Goal: Task Accomplishment & Management: Use online tool/utility

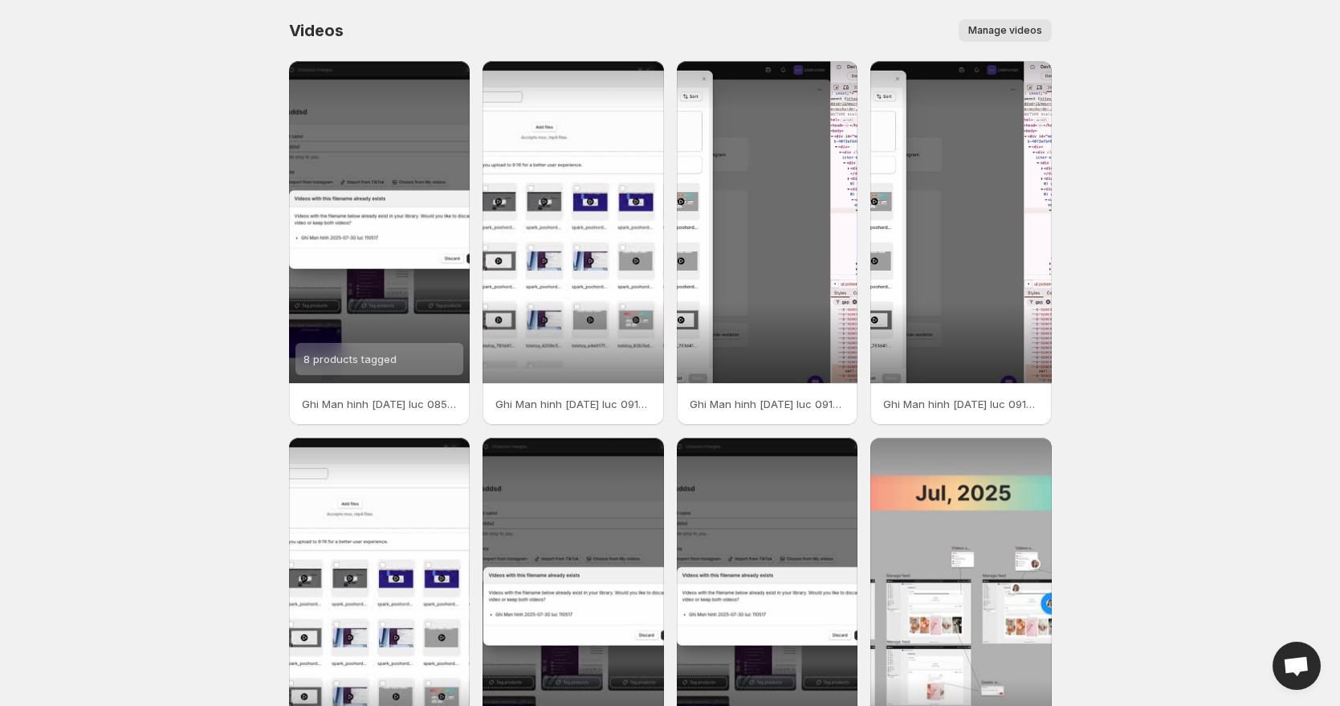
click at [989, 21] on button "Manage videos" at bounding box center [1005, 30] width 93 height 22
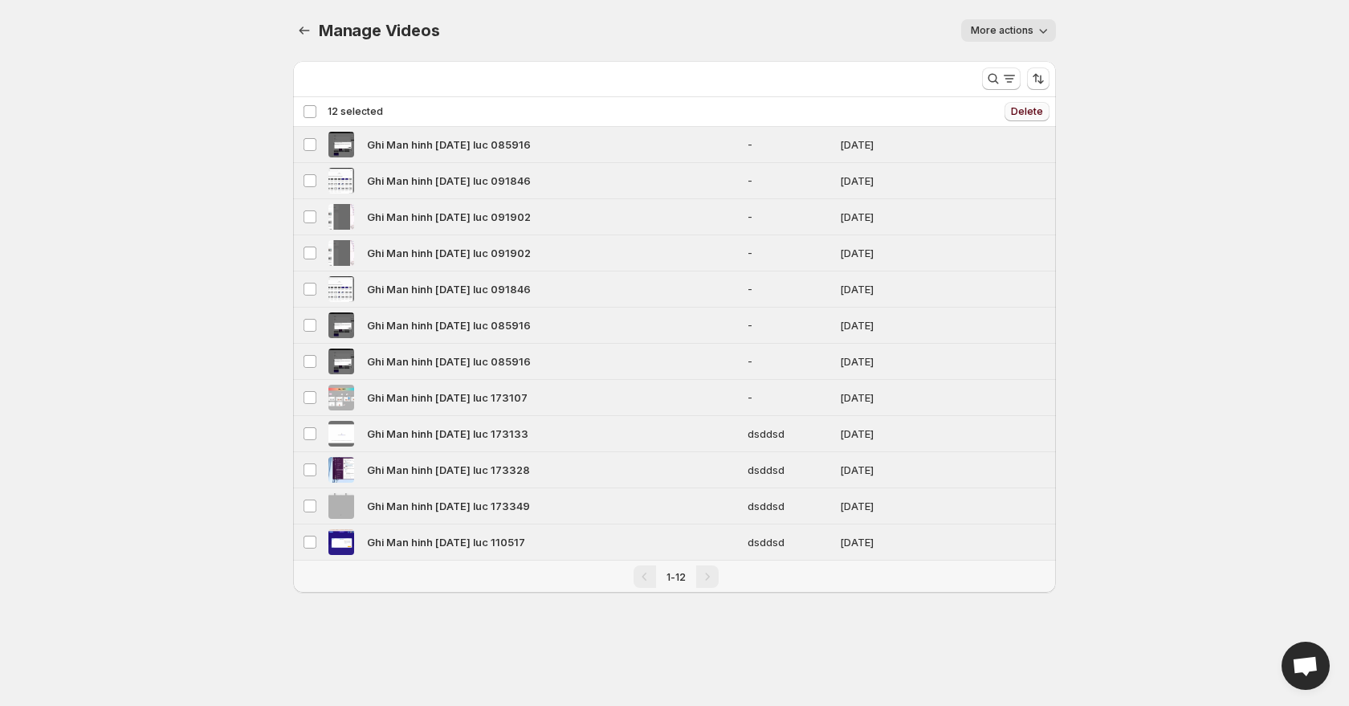
click at [1014, 115] on span "Delete" at bounding box center [1027, 111] width 32 height 13
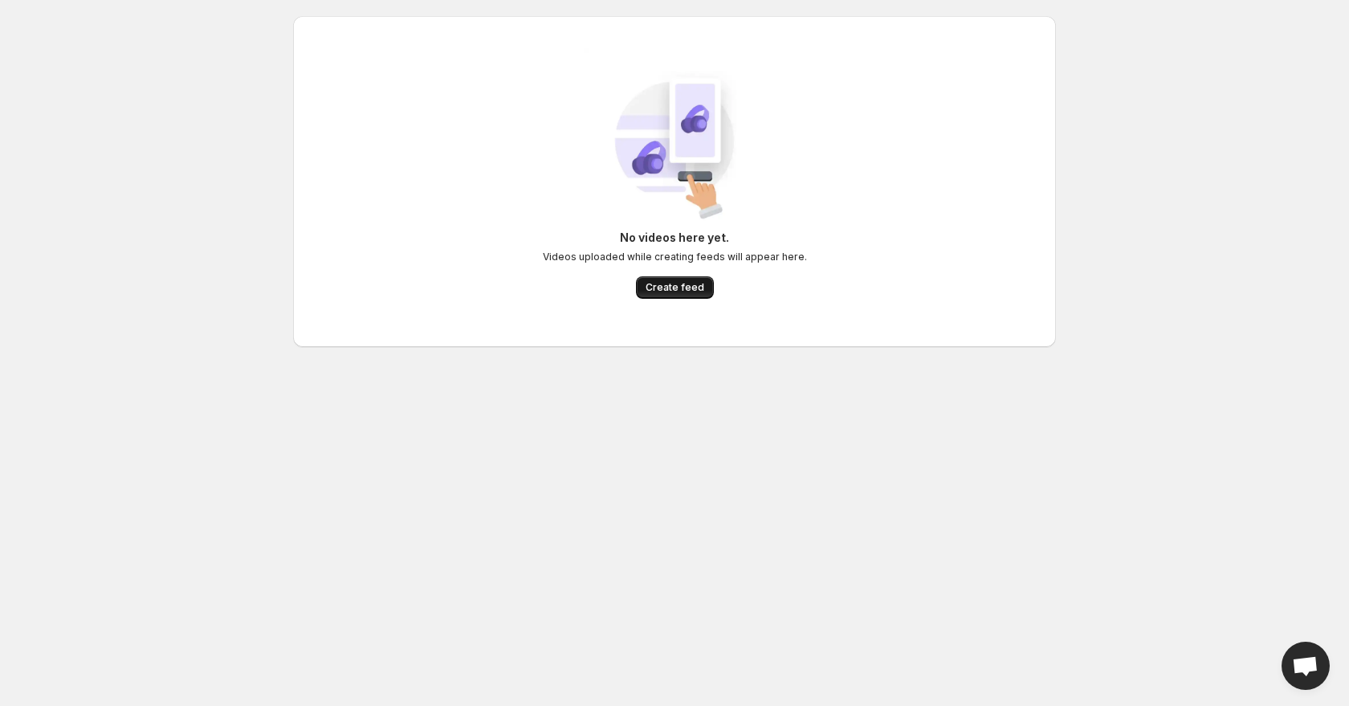
click at [687, 283] on span "Create feed" at bounding box center [675, 287] width 59 height 13
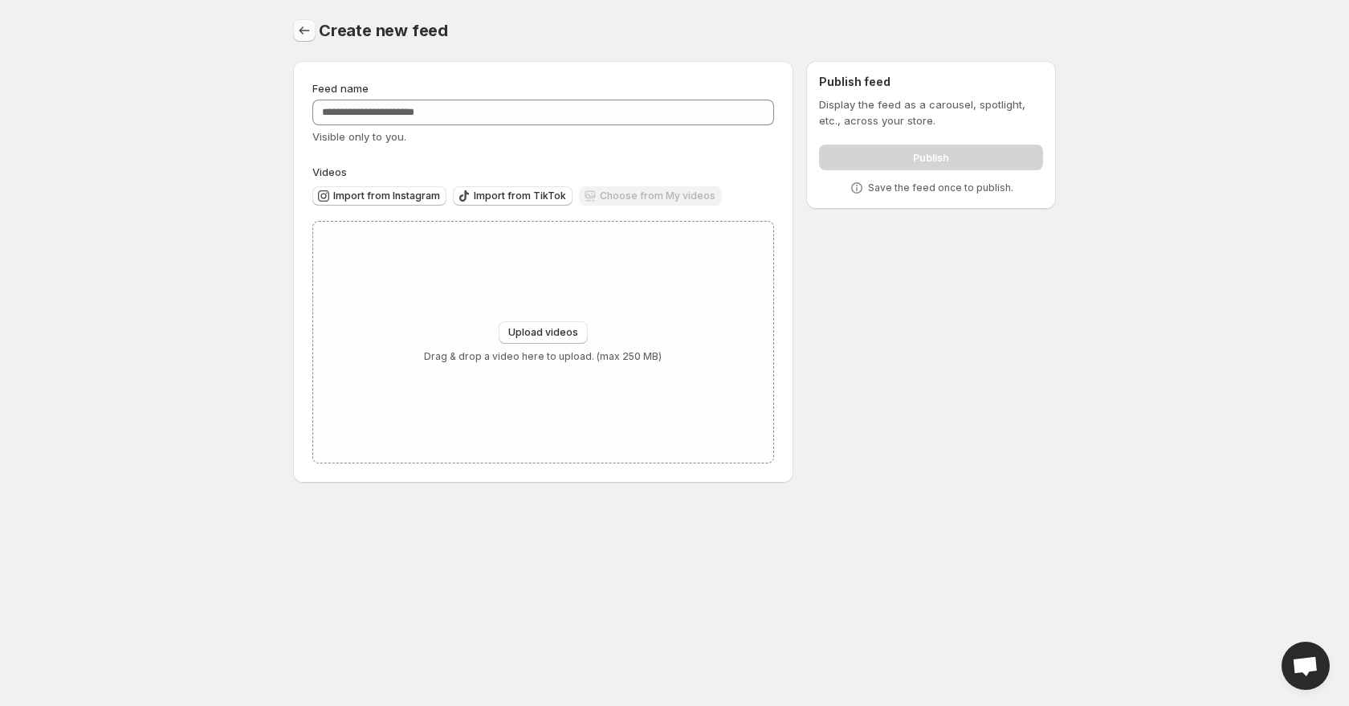
click at [304, 28] on icon "Settings" at bounding box center [304, 30] width 16 height 16
